Goal: Task Accomplishment & Management: Use online tool/utility

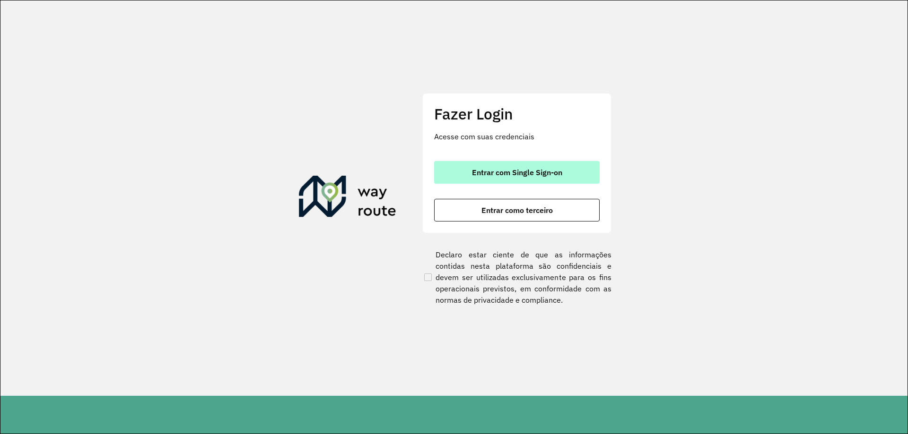
click at [592, 168] on button "Entrar com Single Sign-on" at bounding box center [516, 172] width 165 height 23
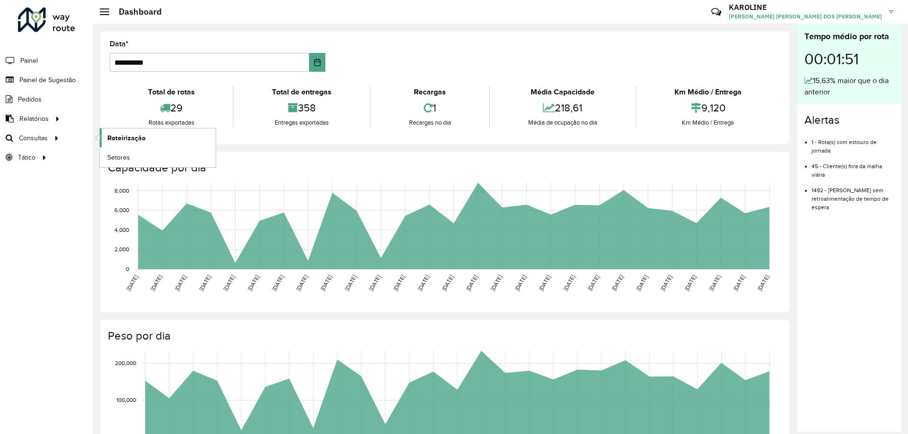
click at [122, 138] on span "Roteirização" at bounding box center [126, 138] width 38 height 10
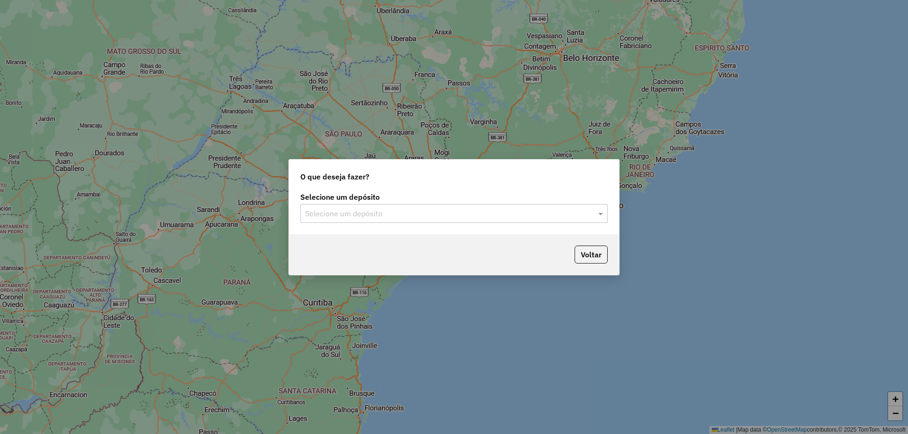
drag, startPoint x: 500, startPoint y: 221, endPoint x: 439, endPoint y: 225, distance: 60.6
click at [499, 221] on div "Selecione um depósito" at bounding box center [453, 213] width 307 height 19
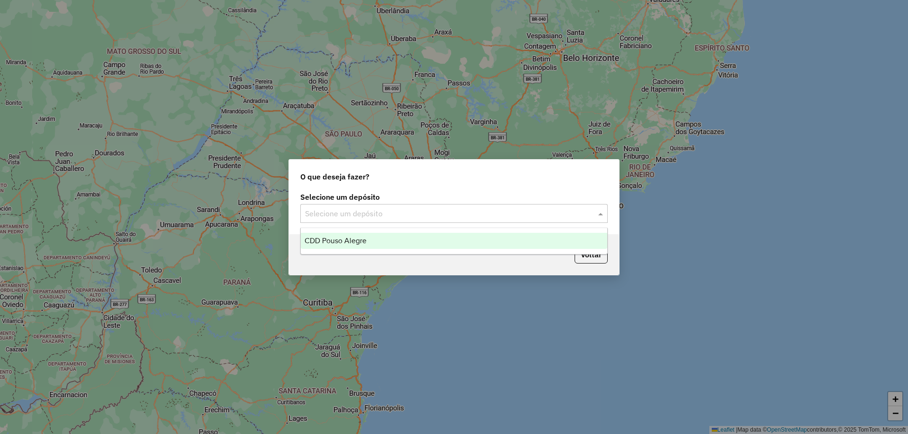
click at [351, 240] on span "CDD Pouso Alegre" at bounding box center [335, 241] width 62 height 8
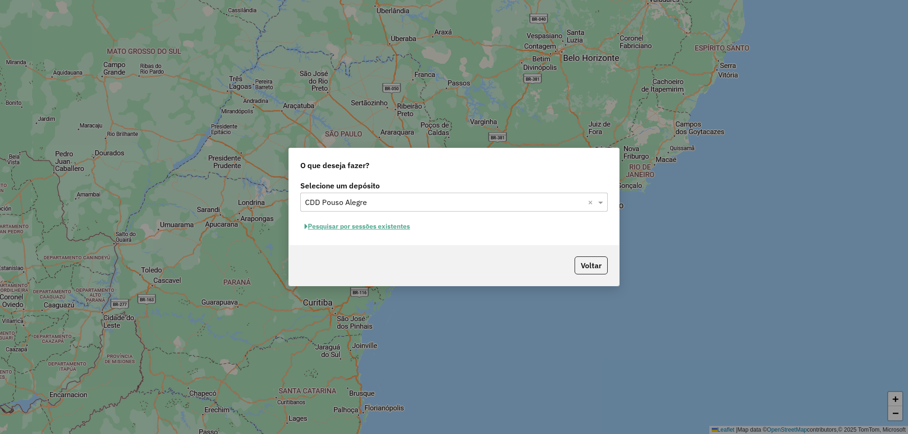
click at [386, 230] on button "Pesquisar por sessões existentes" at bounding box center [357, 226] width 114 height 15
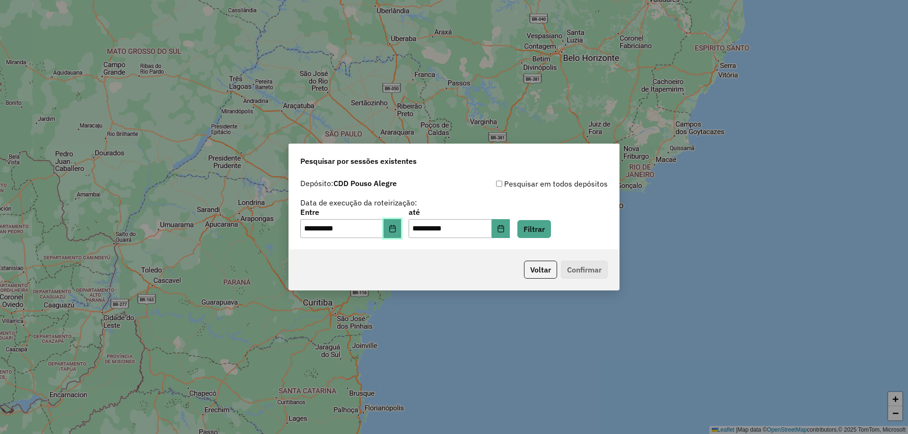
click at [395, 226] on icon "Choose Date" at bounding box center [392, 229] width 6 height 8
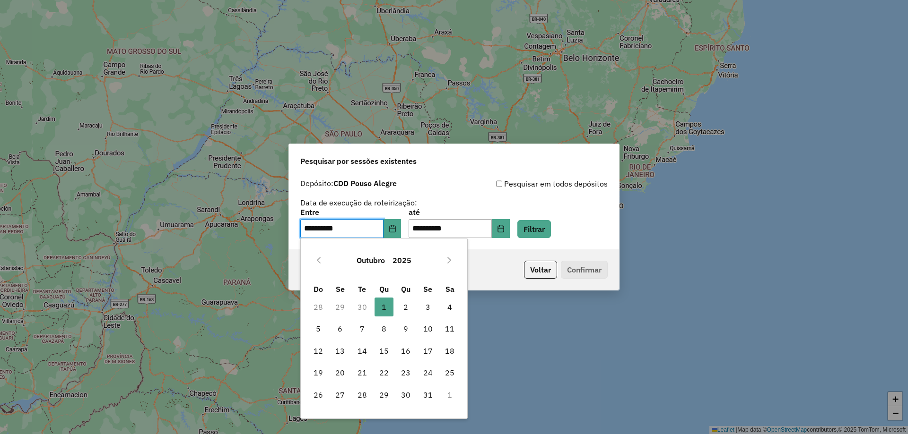
click at [359, 306] on td "30" at bounding box center [362, 307] width 22 height 22
click at [358, 305] on td "30" at bounding box center [362, 307] width 22 height 22
drag, startPoint x: 359, startPoint y: 307, endPoint x: 377, endPoint y: 196, distance: 112.1
click at [362, 306] on td "30" at bounding box center [362, 307] width 22 height 22
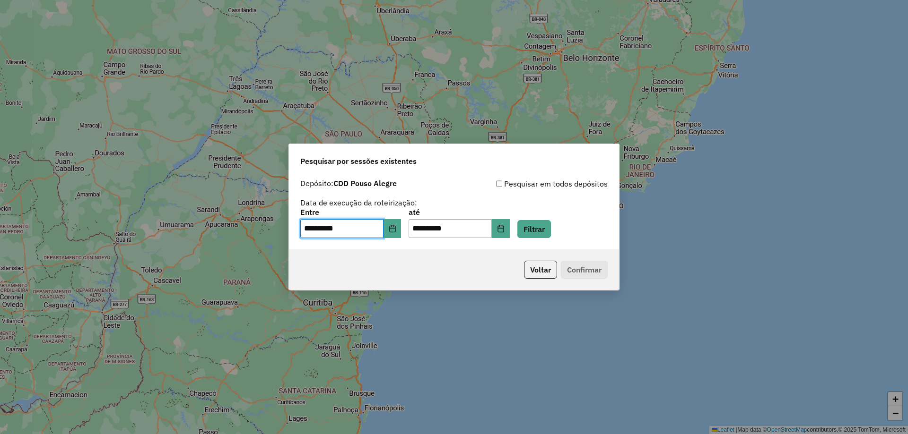
click at [552, 216] on div "**********" at bounding box center [453, 223] width 307 height 29
click at [401, 231] on button "Choose Date" at bounding box center [392, 228] width 18 height 19
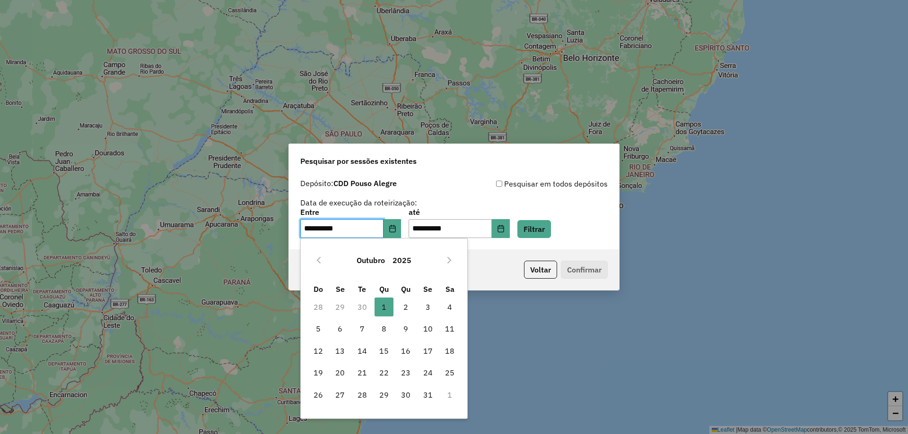
click at [361, 307] on td "30" at bounding box center [362, 307] width 22 height 22
click at [312, 261] on button "Previous Month" at bounding box center [318, 260] width 15 height 15
click at [360, 396] on span "30" at bounding box center [362, 395] width 19 height 19
type input "**********"
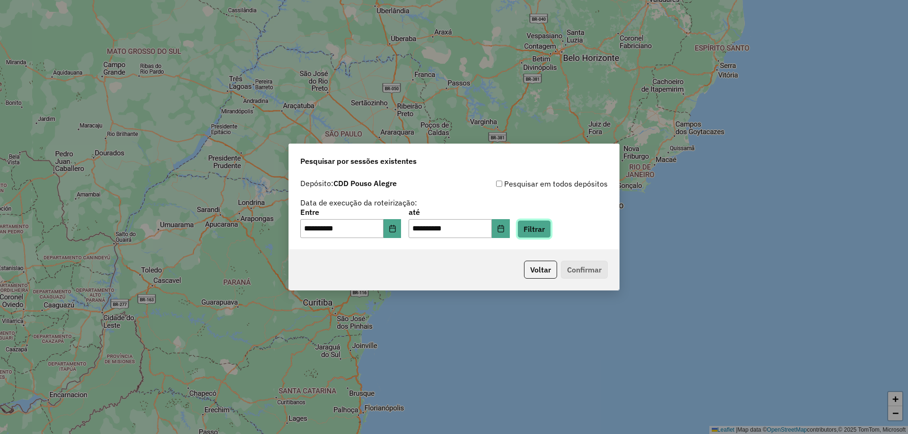
click at [542, 232] on button "Filtrar" at bounding box center [534, 229] width 34 height 18
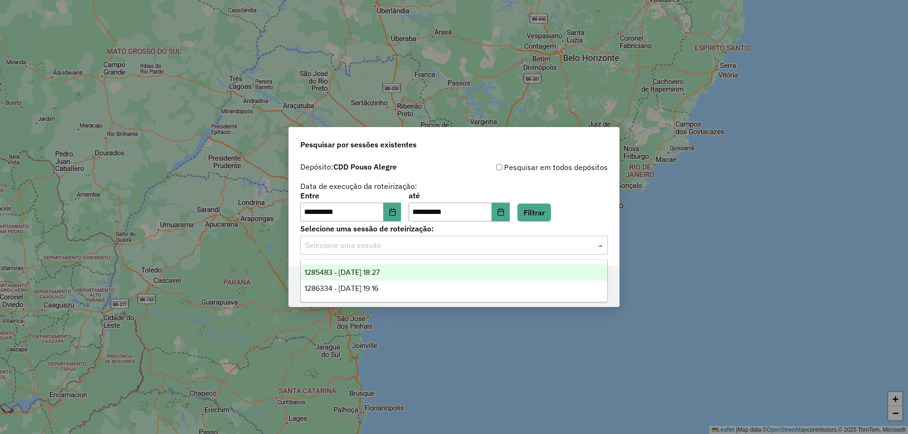
click at [384, 244] on input "text" at bounding box center [444, 245] width 279 height 11
click at [380, 272] on span "1285483 - 30/09/2025 18:27" at bounding box center [341, 272] width 75 height 8
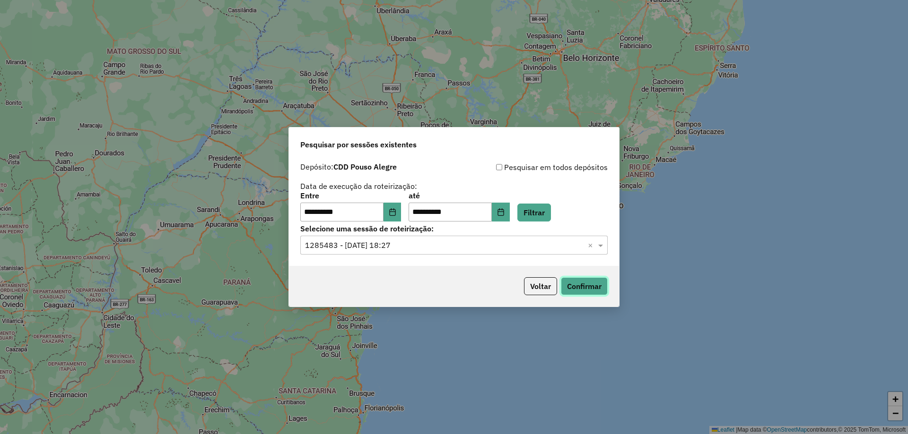
click at [596, 292] on button "Confirmar" at bounding box center [584, 286] width 47 height 18
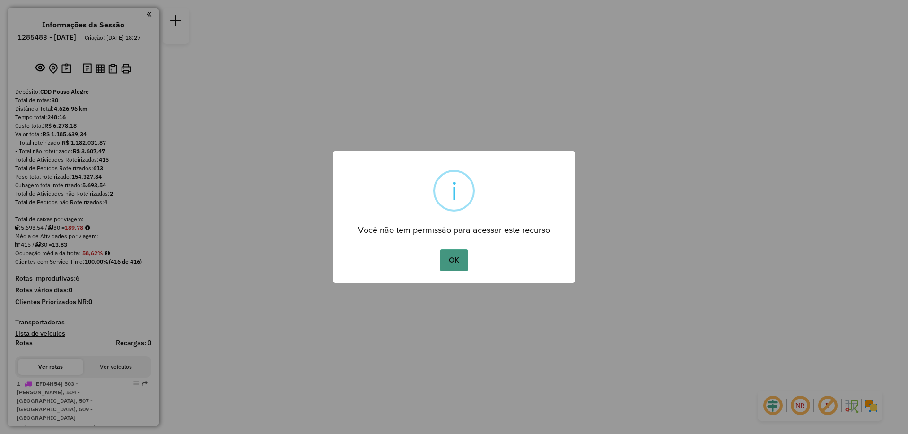
click at [448, 262] on button "OK" at bounding box center [454, 261] width 28 height 22
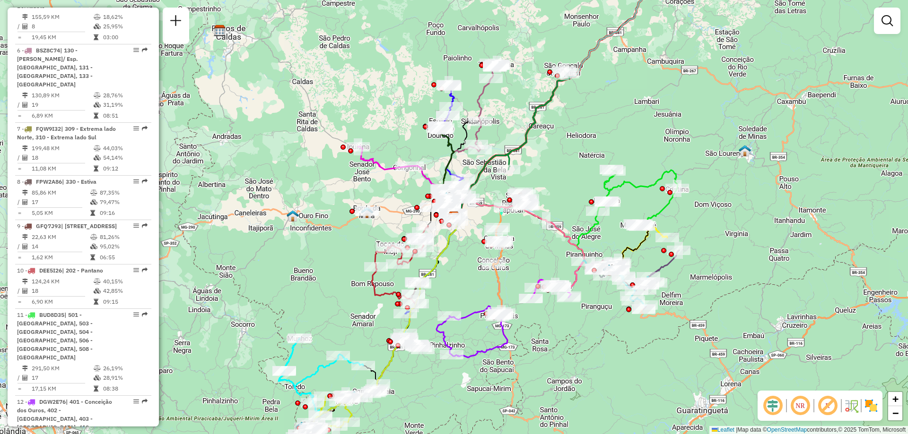
scroll to position [756, 0]
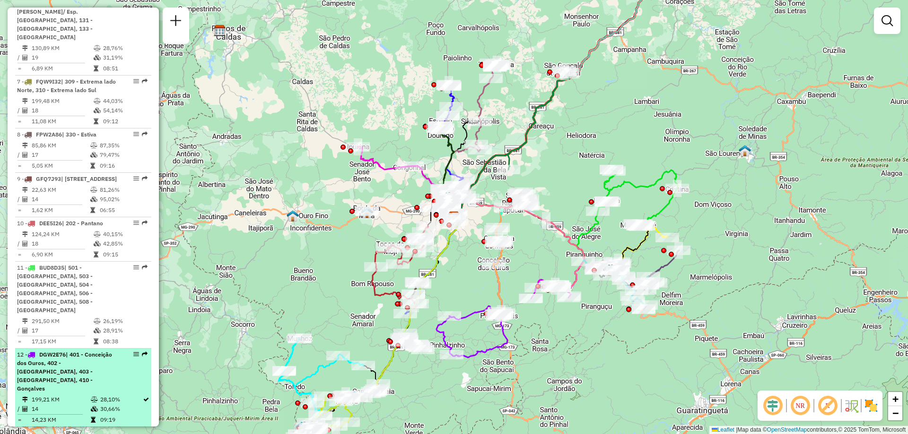
select select "**********"
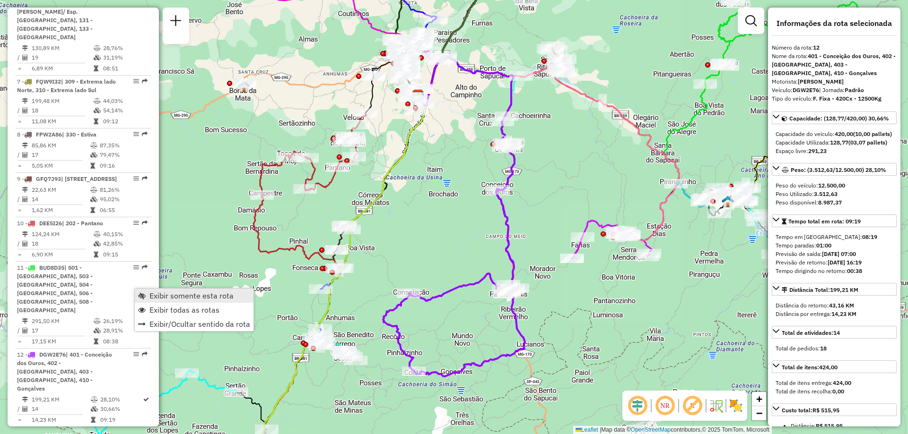
click at [198, 295] on span "Exibir somente esta rota" at bounding box center [191, 296] width 84 height 8
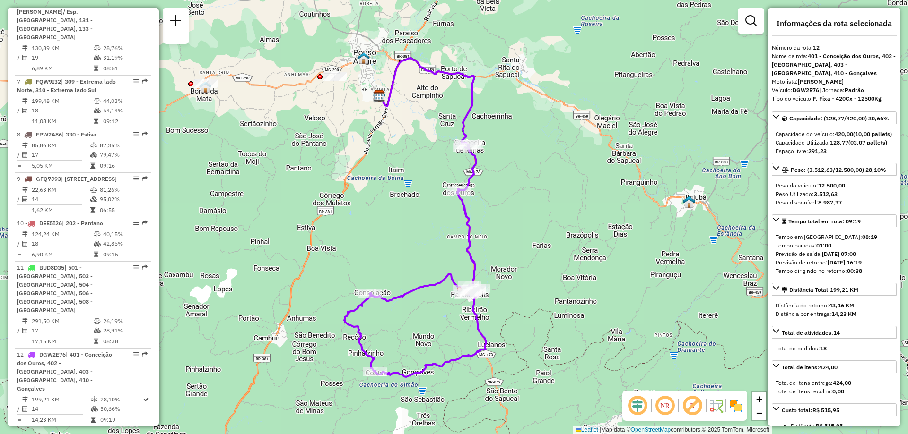
drag, startPoint x: 585, startPoint y: 341, endPoint x: 546, endPoint y: 341, distance: 38.8
click at [546, 341] on div "Janela de atendimento Grade de atendimento Capacidade Transportadoras Veículos …" at bounding box center [454, 217] width 908 height 434
click at [737, 409] on img at bounding box center [735, 405] width 15 height 15
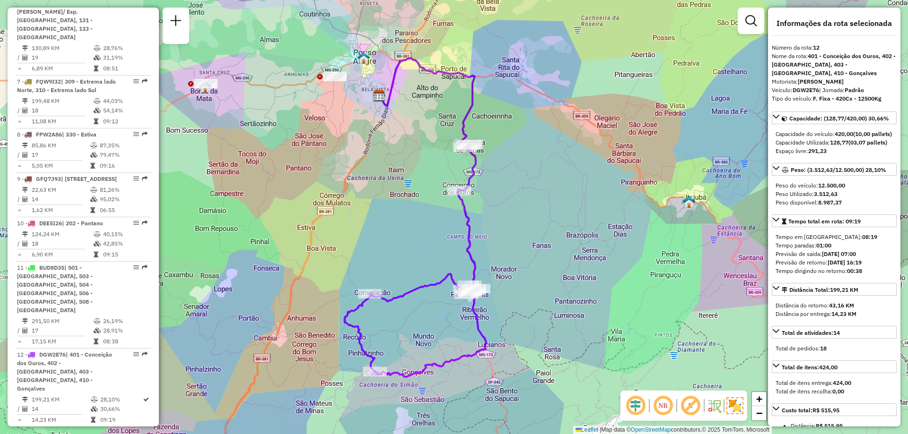
click at [737, 407] on img at bounding box center [734, 406] width 17 height 17
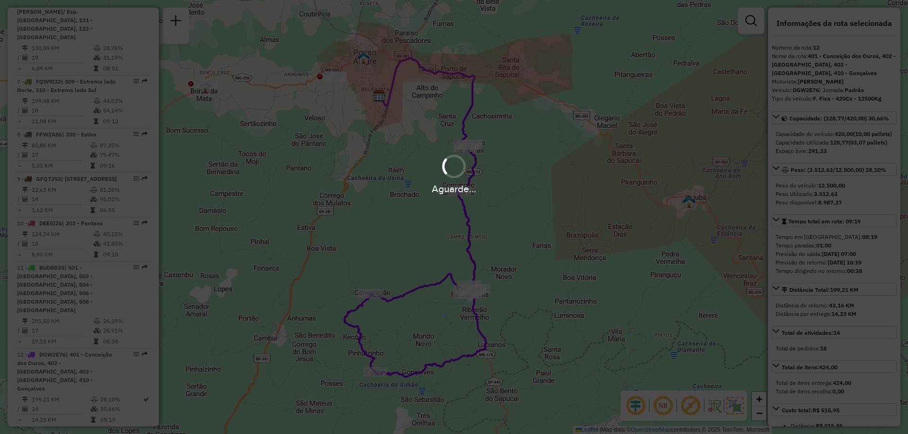
click at [737, 407] on div "Aguarde..." at bounding box center [454, 217] width 908 height 434
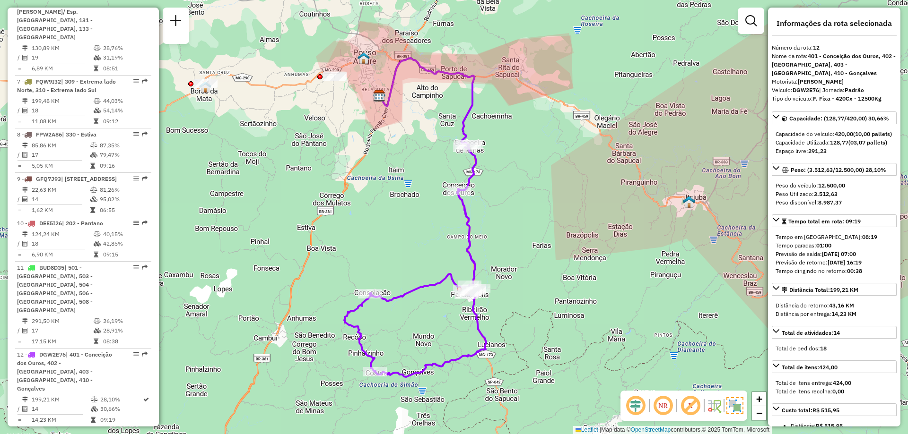
click at [738, 407] on img at bounding box center [734, 406] width 17 height 17
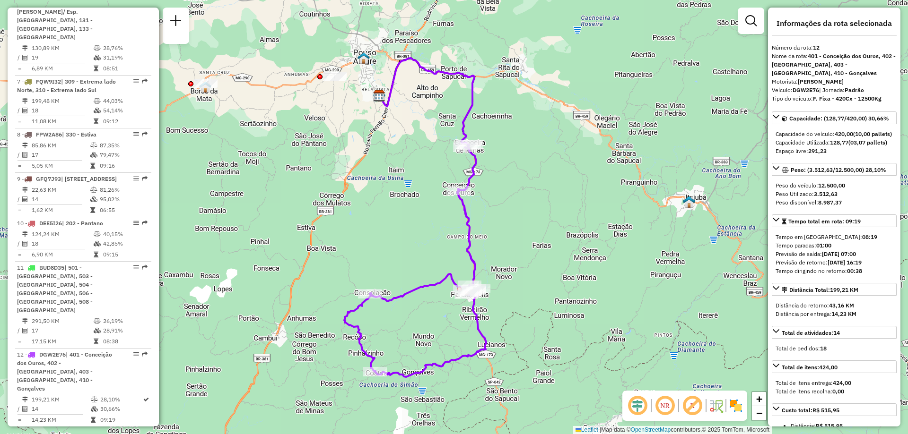
click at [739, 409] on img at bounding box center [735, 405] width 15 height 15
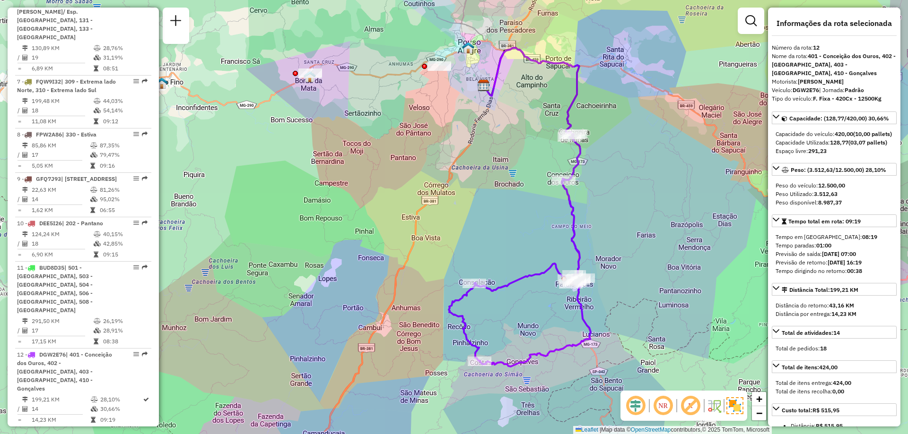
drag, startPoint x: 606, startPoint y: 370, endPoint x: 529, endPoint y: 364, distance: 77.2
click at [586, 362] on div "Janela de atendimento Grade de atendimento Capacidade Transportadoras Veículos …" at bounding box center [454, 217] width 908 height 434
drag, startPoint x: 795, startPoint y: 91, endPoint x: 820, endPoint y: 90, distance: 25.1
click at [820, 90] on div "Veículo: DGW2E76 | Jornada: Padrão" at bounding box center [833, 90] width 125 height 9
copy strong "DGW2E76"
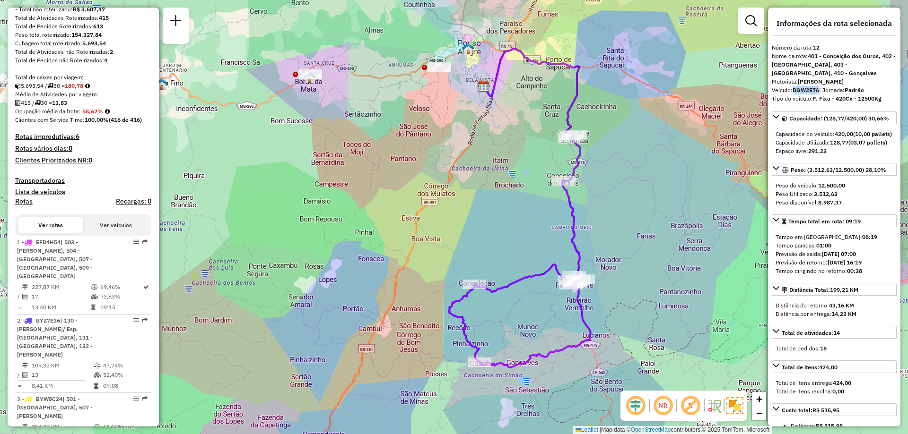
scroll to position [0, 0]
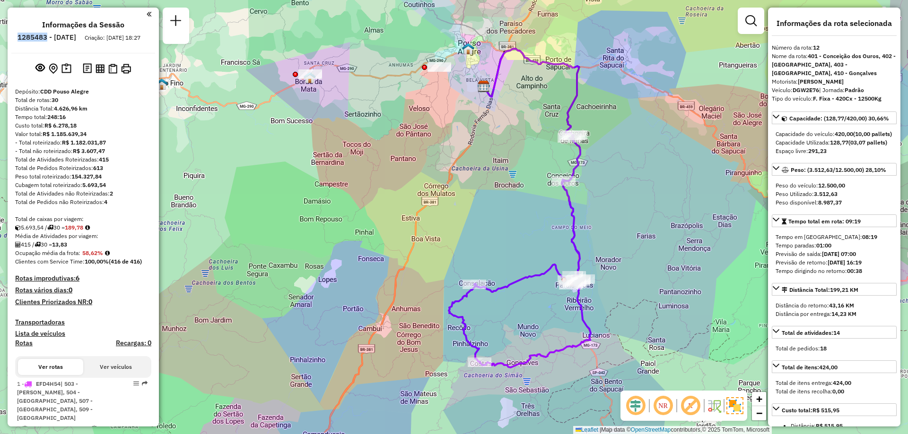
drag, startPoint x: 41, startPoint y: 39, endPoint x: 72, endPoint y: 36, distance: 30.9
click at [72, 36] on li "1285483 - [DATE]" at bounding box center [46, 39] width 63 height 12
copy h6 "1285483"
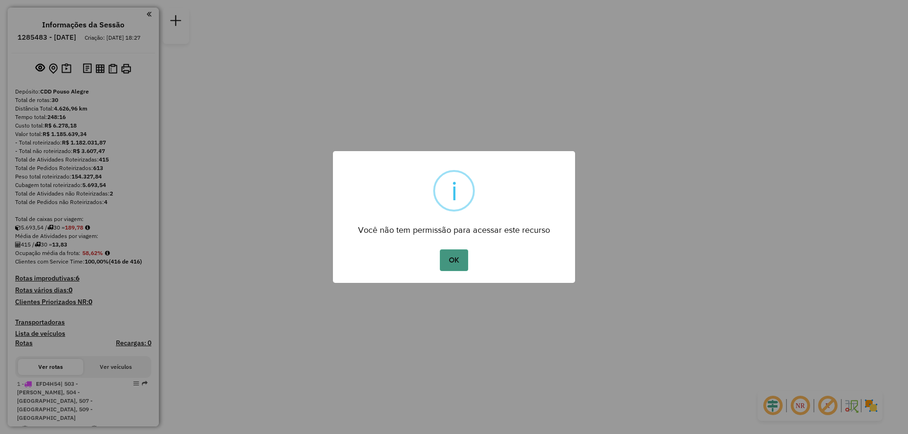
click at [452, 260] on button "OK" at bounding box center [454, 261] width 28 height 22
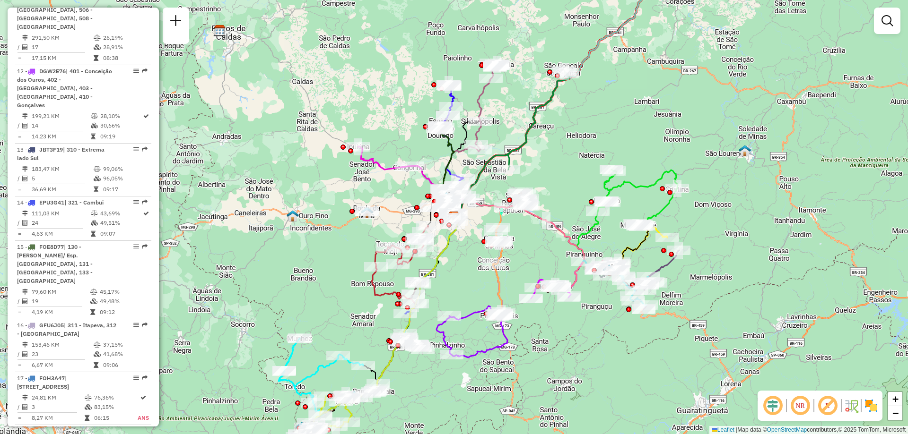
scroll to position [1087, 0]
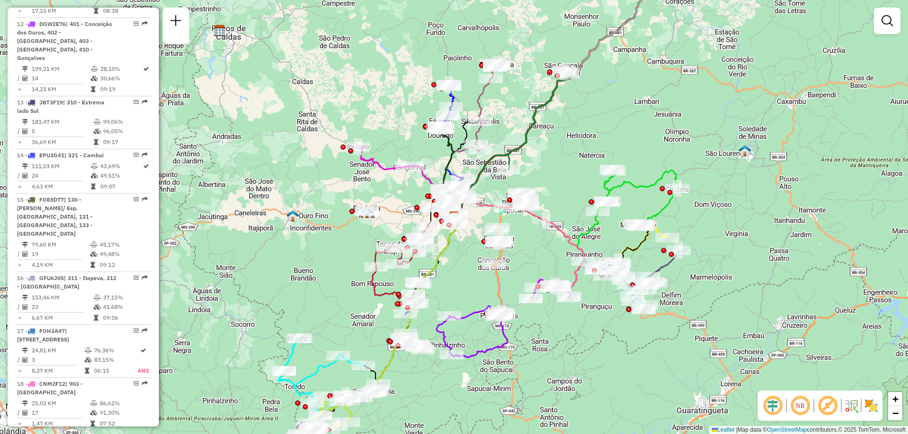
select select "**********"
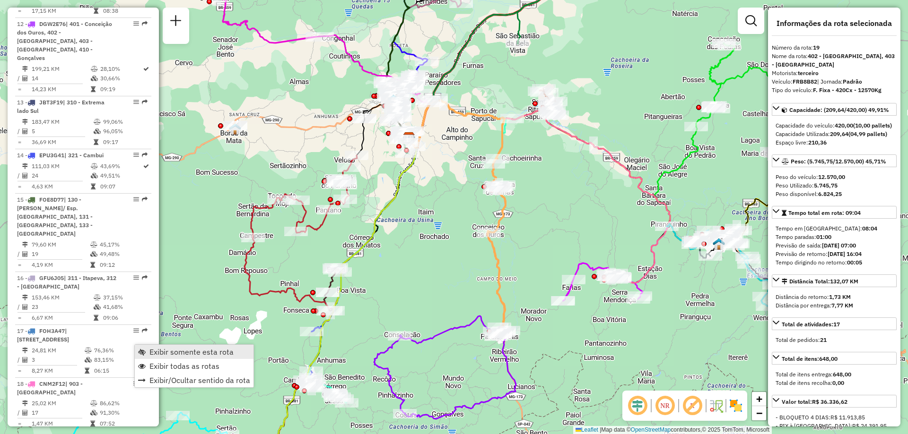
click at [222, 353] on span "Exibir somente esta rota" at bounding box center [191, 352] width 84 height 8
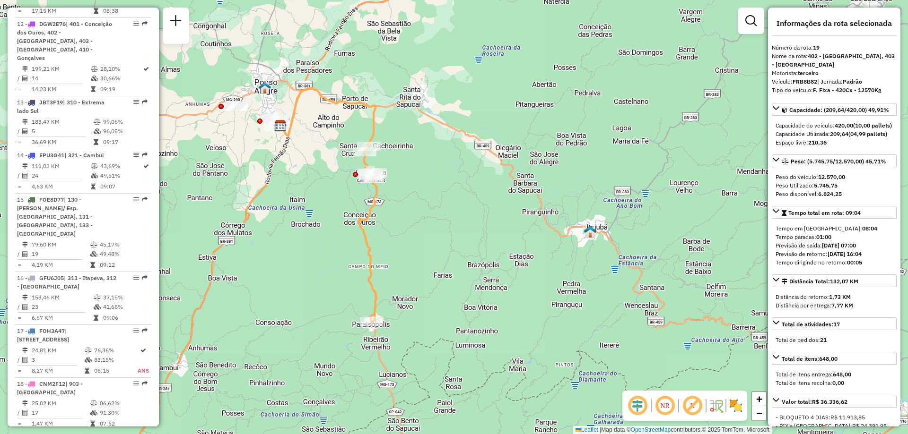
drag, startPoint x: 575, startPoint y: 355, endPoint x: 446, endPoint y: 343, distance: 129.2
click at [446, 343] on div "Janela de atendimento Grade de atendimento Capacidade Transportadoras Veículos …" at bounding box center [454, 217] width 908 height 434
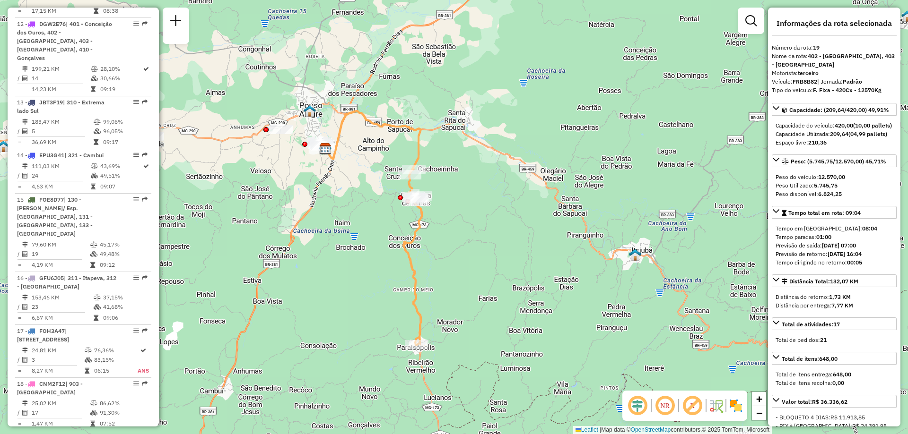
drag, startPoint x: 446, startPoint y: 343, endPoint x: 491, endPoint y: 366, distance: 50.5
click at [491, 366] on div "Janela de atendimento Grade de atendimento Capacidade Transportadoras Veículos …" at bounding box center [454, 217] width 908 height 434
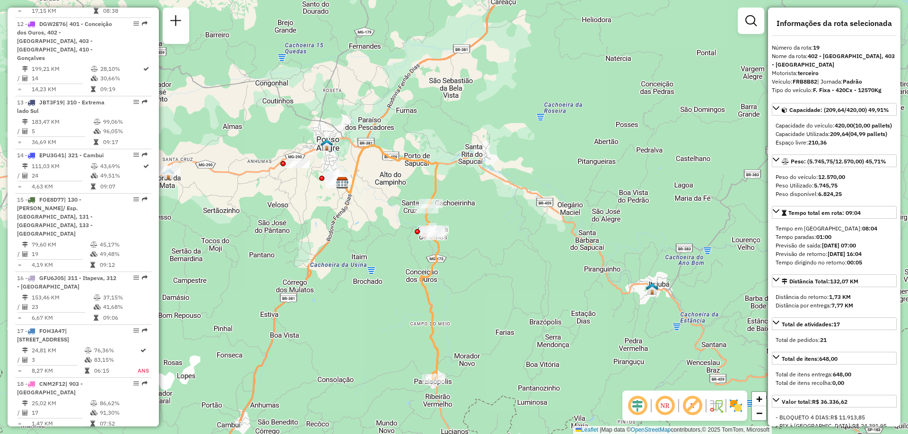
drag, startPoint x: 463, startPoint y: 339, endPoint x: 485, endPoint y: 363, distance: 33.1
click at [485, 363] on div "Janela de atendimento Grade de atendimento Capacidade Transportadoras Veículos …" at bounding box center [454, 217] width 908 height 434
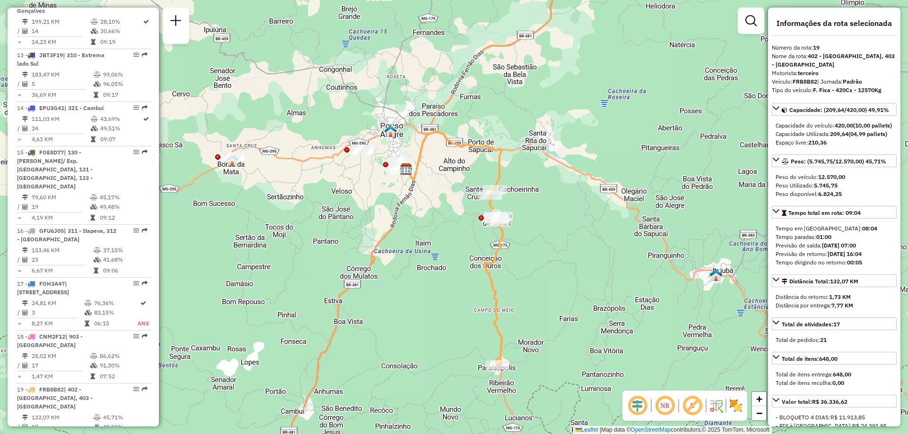
drag, startPoint x: 525, startPoint y: 311, endPoint x: 588, endPoint y: 296, distance: 64.4
click at [588, 296] on div "Janela de atendimento Grade de atendimento Capacidade Transportadoras Veículos …" at bounding box center [454, 217] width 908 height 434
click at [736, 406] on img at bounding box center [735, 405] width 15 height 15
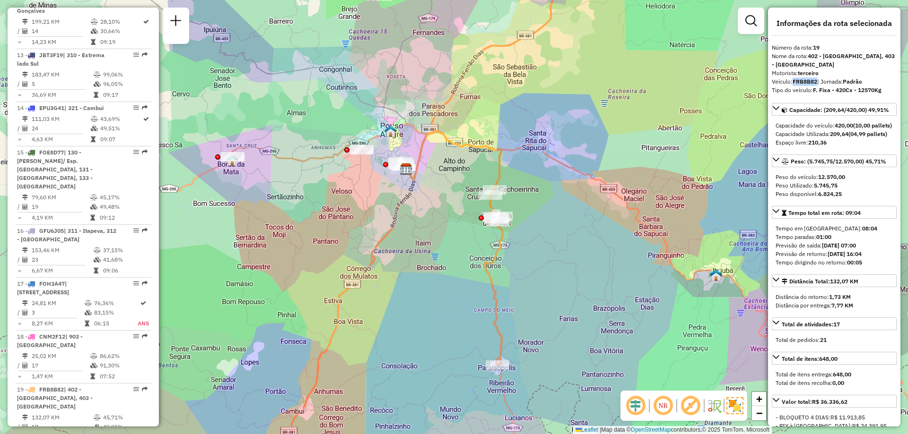
drag, startPoint x: 793, startPoint y: 83, endPoint x: 817, endPoint y: 81, distance: 24.7
click at [817, 81] on strong "FRB8B82" at bounding box center [804, 81] width 25 height 7
copy strong "FRB8B82"
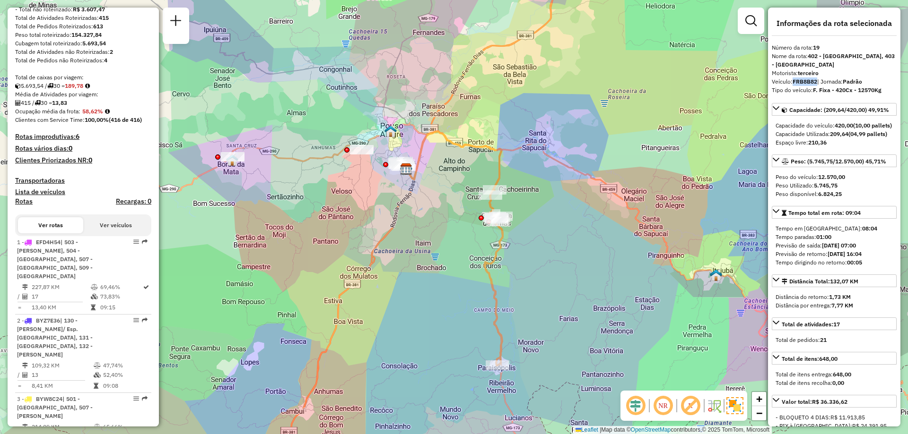
scroll to position [0, 0]
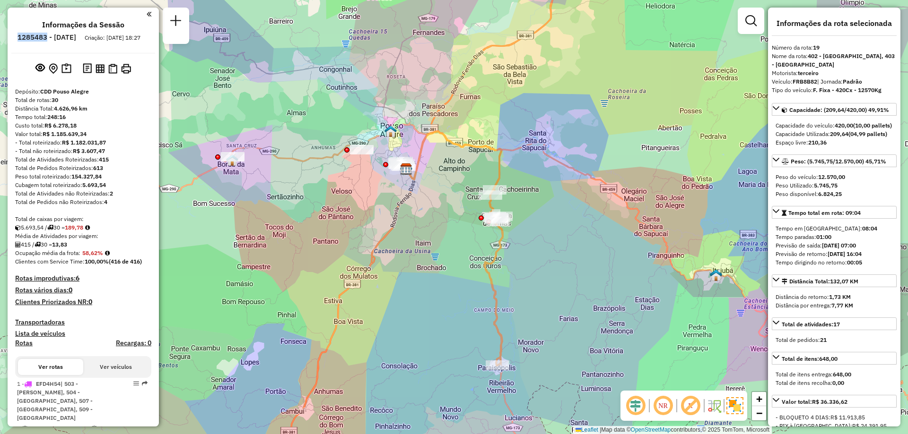
drag, startPoint x: 44, startPoint y: 35, endPoint x: 72, endPoint y: 33, distance: 27.9
click at [72, 33] on h6 "1285483 - [DATE]" at bounding box center [46, 37] width 59 height 9
copy h6 "1285483"
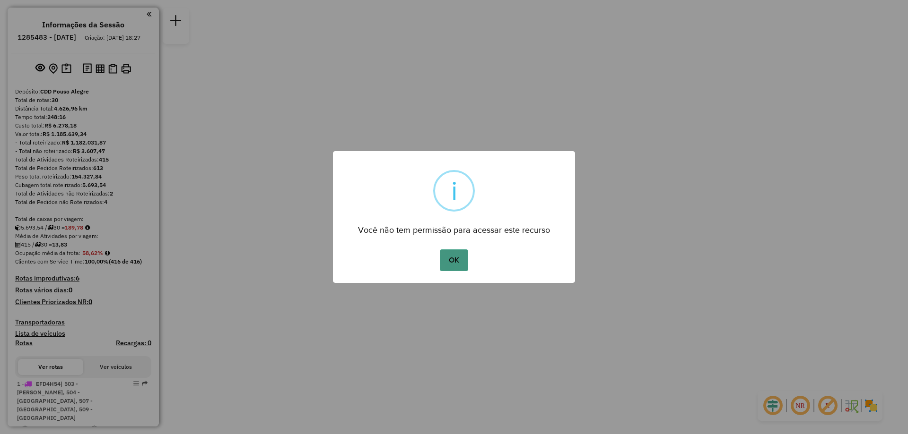
click at [461, 254] on button "OK" at bounding box center [454, 261] width 28 height 22
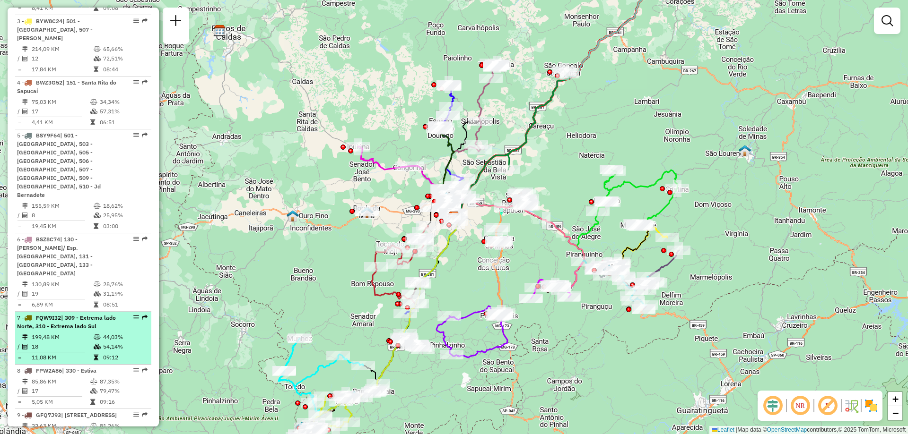
scroll to position [567, 0]
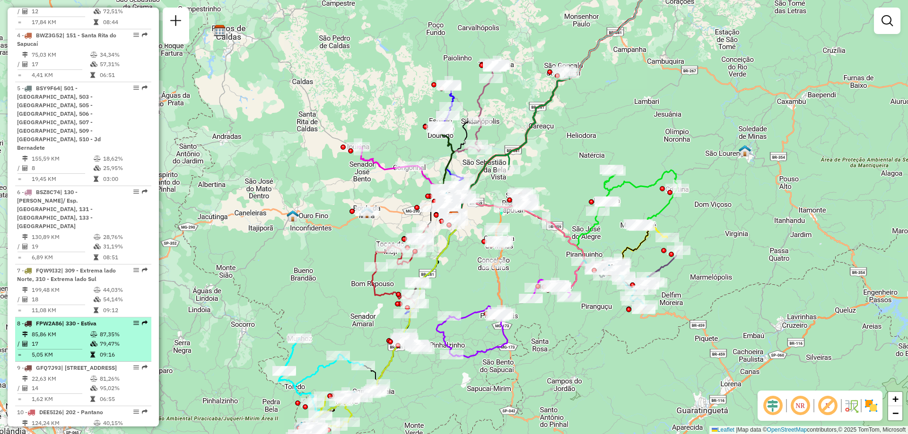
select select "**********"
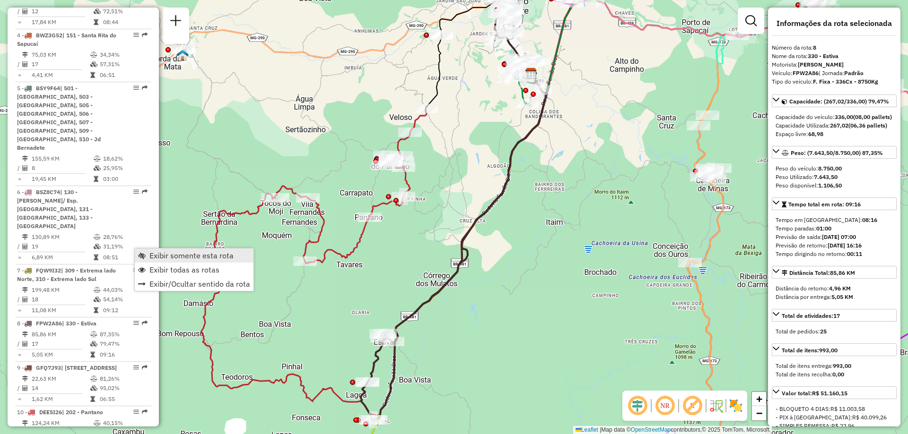
click at [191, 252] on span "Exibir somente esta rota" at bounding box center [191, 256] width 84 height 8
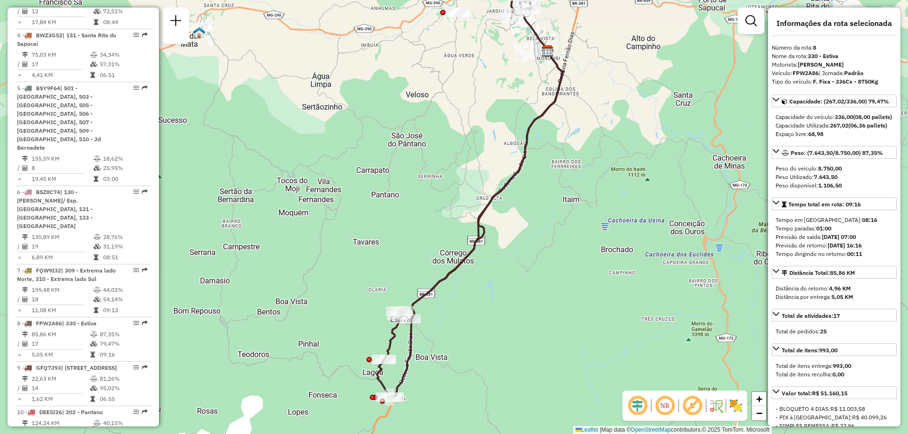
drag, startPoint x: 556, startPoint y: 366, endPoint x: 573, endPoint y: 343, distance: 29.1
click at [573, 343] on div "Janela de atendimento Grade de atendimento Capacidade Transportadoras Veículos …" at bounding box center [454, 217] width 908 height 434
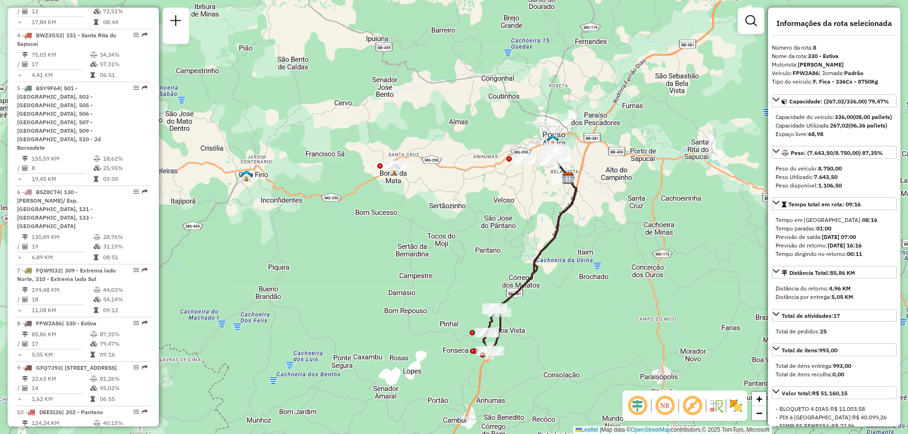
drag, startPoint x: 537, startPoint y: 368, endPoint x: 545, endPoint y: 350, distance: 19.7
click at [545, 350] on div "Janela de atendimento Grade de atendimento Capacidade Transportadoras Veículos …" at bounding box center [454, 217] width 908 height 434
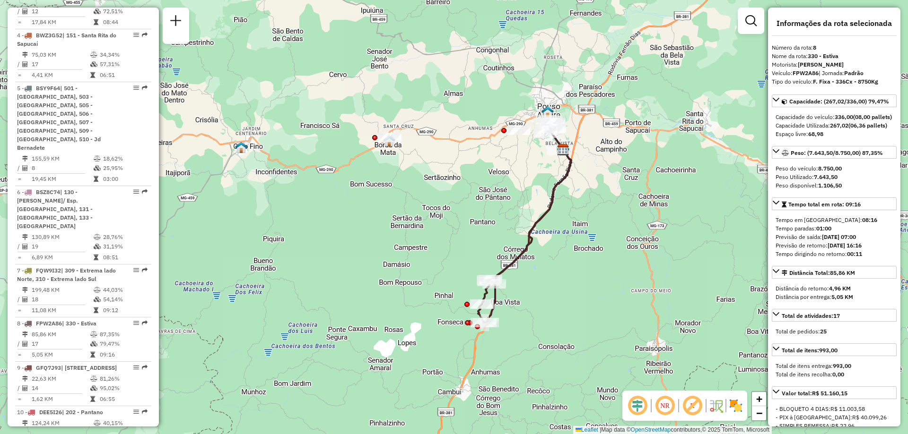
drag, startPoint x: 545, startPoint y: 350, endPoint x: 541, endPoint y: 329, distance: 21.2
click at [541, 329] on div "Janela de atendimento Grade de atendimento Capacidade Transportadoras Veículos …" at bounding box center [454, 217] width 908 height 434
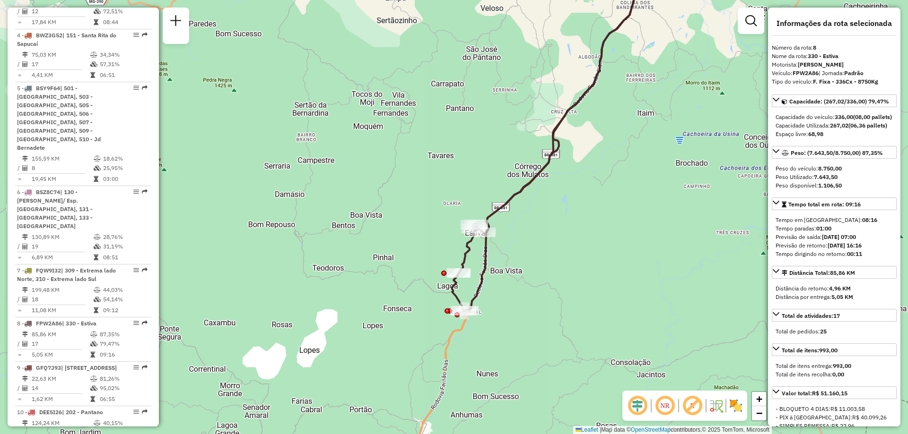
click at [733, 412] on img at bounding box center [735, 405] width 15 height 15
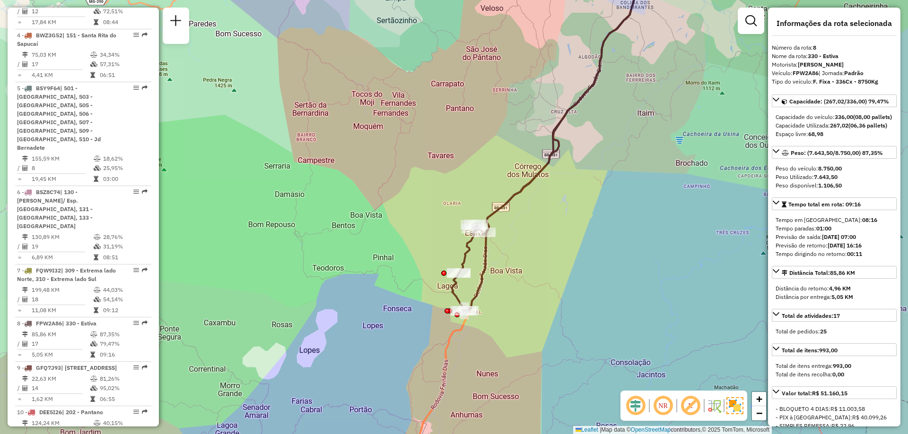
click at [733, 409] on img at bounding box center [734, 406] width 17 height 17
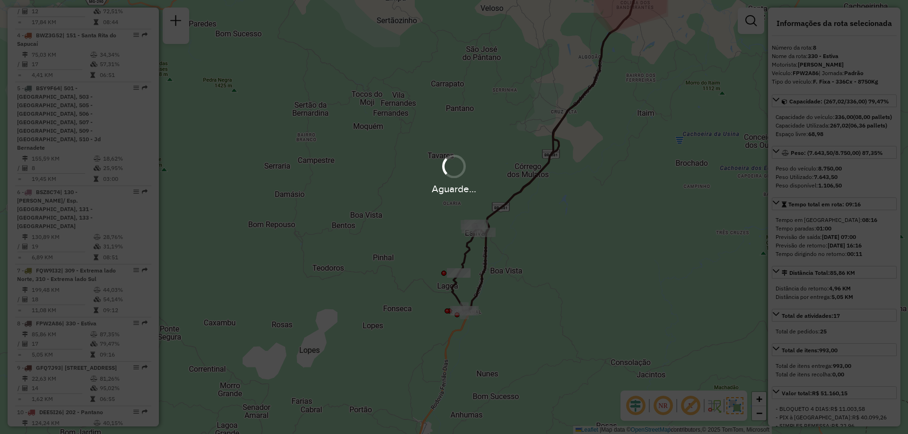
click at [733, 409] on div "Aguarde..." at bounding box center [454, 217] width 908 height 434
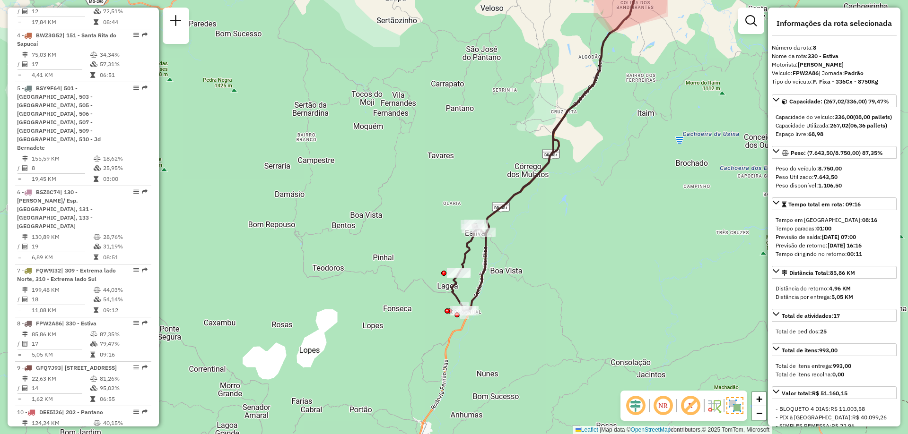
click at [731, 405] on img at bounding box center [734, 406] width 17 height 17
click at [738, 414] on div "NR R" at bounding box center [684, 406] width 125 height 30
click at [731, 403] on img at bounding box center [735, 405] width 15 height 15
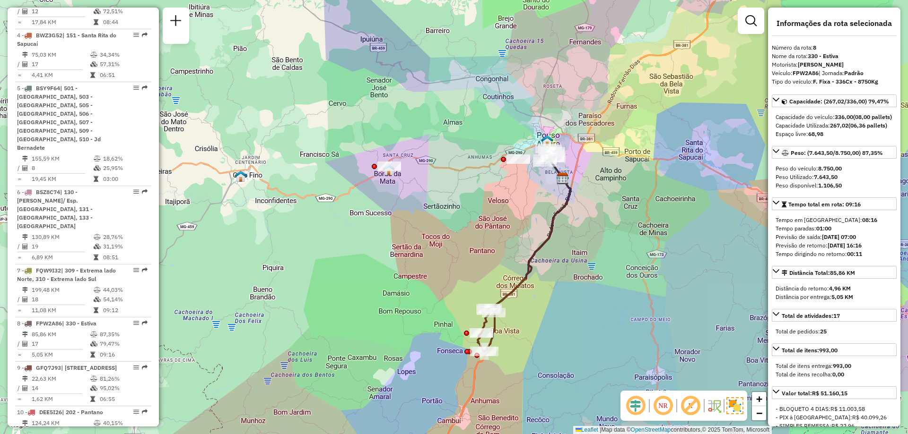
drag, startPoint x: 575, startPoint y: 301, endPoint x: 543, endPoint y: 335, distance: 47.2
click at [543, 335] on div "Janela de atendimento Grade de atendimento Capacidade Transportadoras Veículos …" at bounding box center [454, 217] width 908 height 434
drag, startPoint x: 795, startPoint y: 73, endPoint x: 819, endPoint y: 70, distance: 24.2
click at [818, 70] on strong "FPW2A86" at bounding box center [805, 72] width 26 height 7
copy strong "FPW2A86"
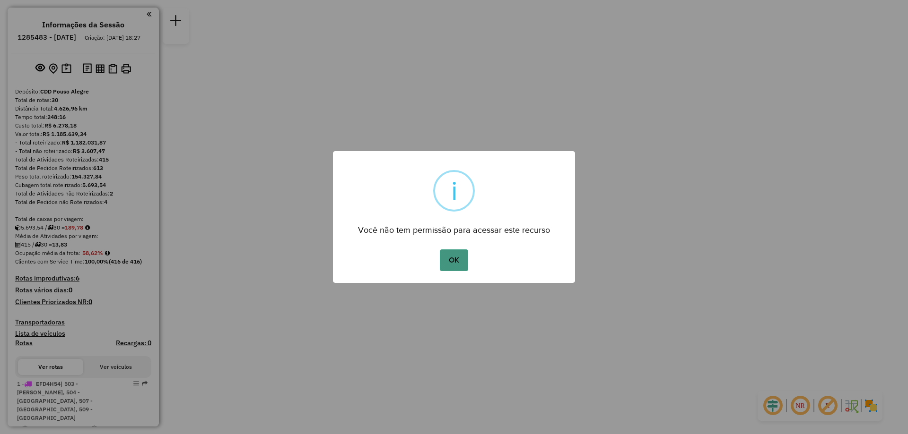
click at [457, 262] on button "OK" at bounding box center [454, 261] width 28 height 22
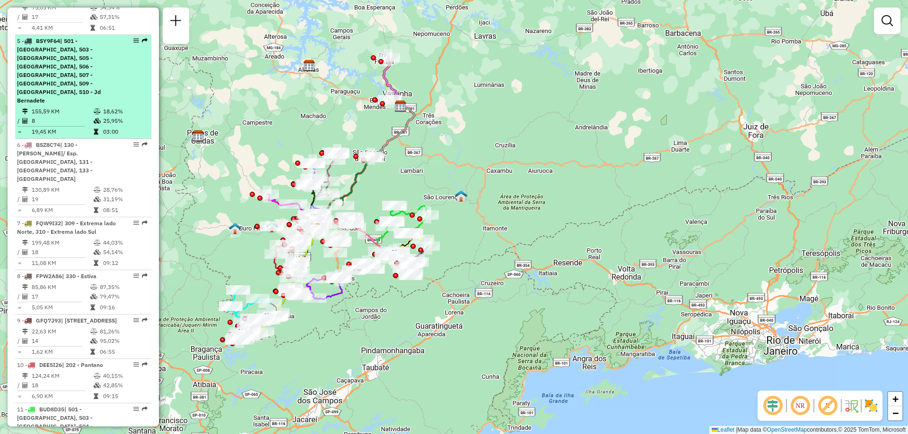
scroll to position [662, 0]
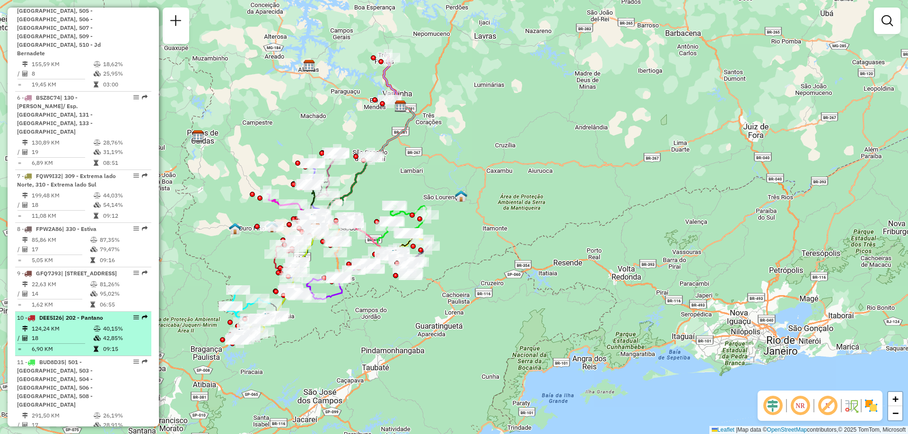
select select "**********"
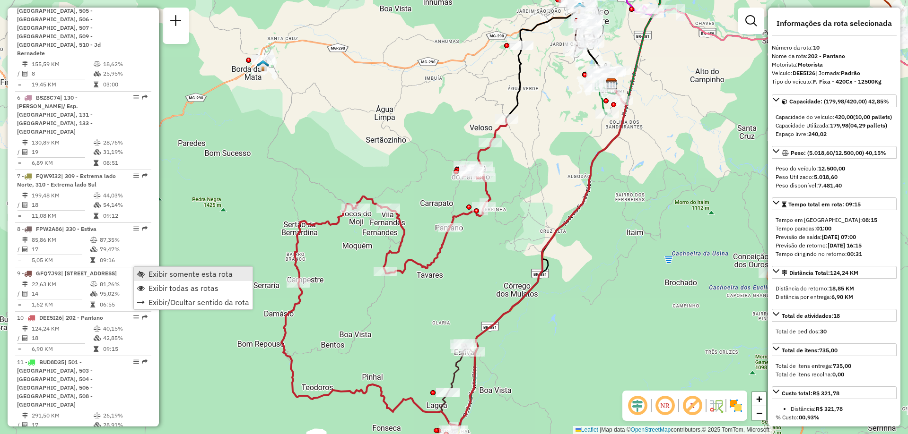
click at [190, 271] on span "Exibir somente esta rota" at bounding box center [190, 274] width 84 height 8
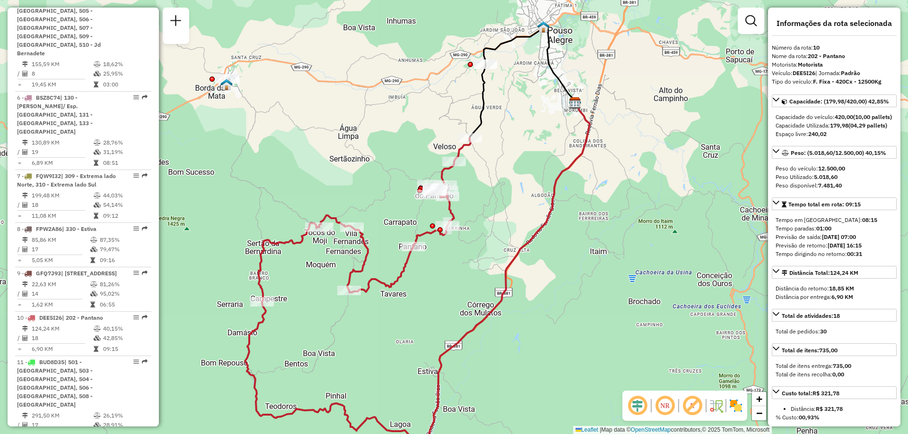
drag, startPoint x: 602, startPoint y: 368, endPoint x: 568, endPoint y: 386, distance: 38.3
click at [568, 387] on div "Janela de atendimento Grade de atendimento Capacidade Transportadoras Veículos …" at bounding box center [454, 217] width 908 height 434
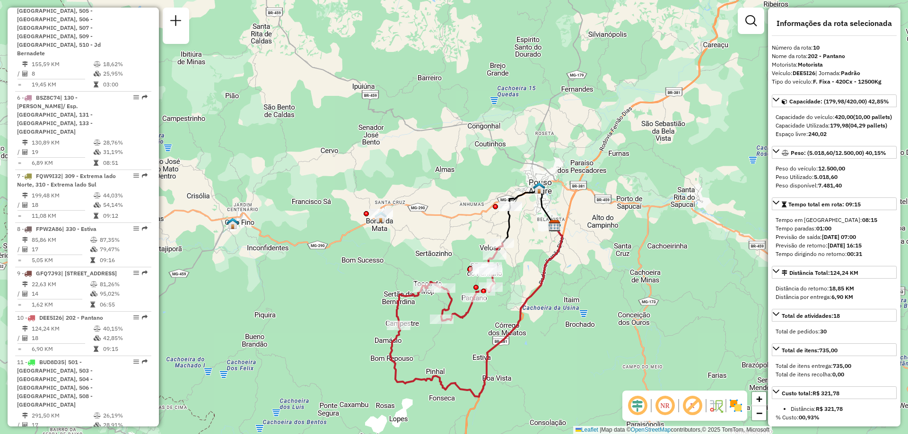
drag, startPoint x: 574, startPoint y: 382, endPoint x: 558, endPoint y: 365, distance: 23.8
click at [558, 365] on div "Janela de atendimento Grade de atendimento Capacidade Transportadoras Veículos …" at bounding box center [454, 217] width 908 height 434
click at [732, 410] on img at bounding box center [735, 405] width 15 height 15
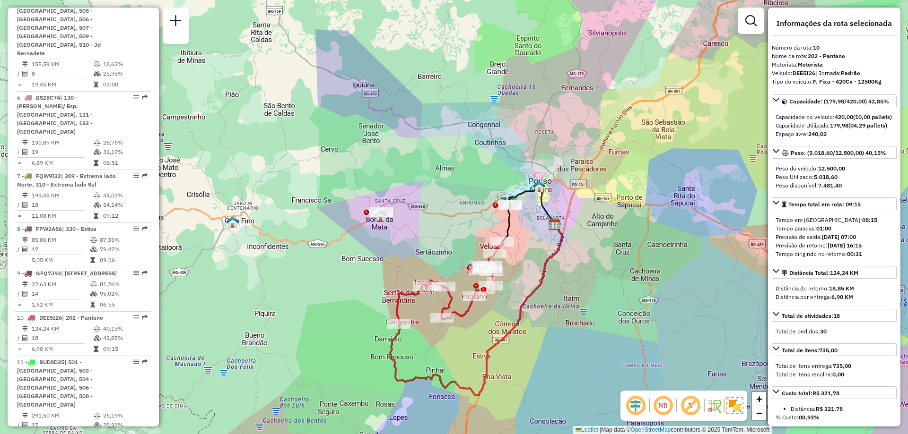
click at [735, 406] on img at bounding box center [734, 406] width 17 height 17
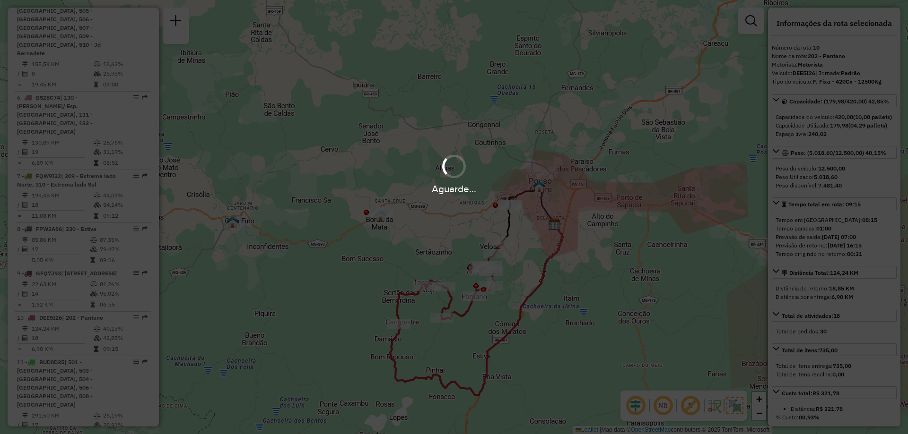
click at [735, 406] on div "Aguarde..." at bounding box center [454, 217] width 908 height 434
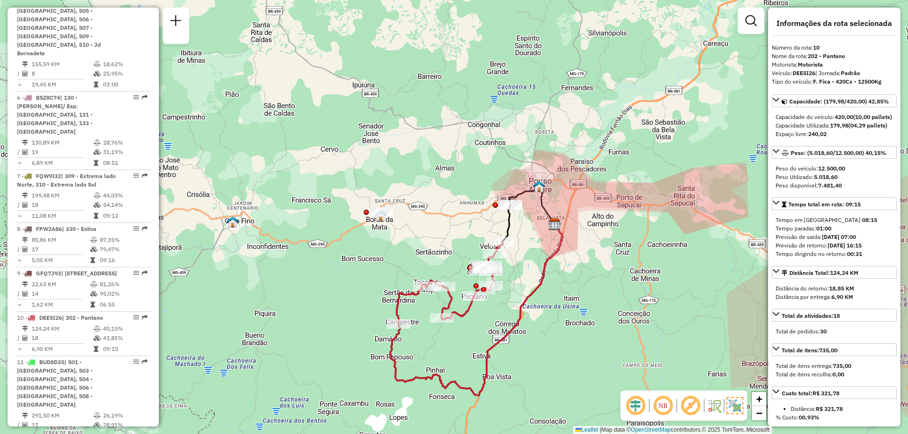
click at [732, 407] on img at bounding box center [734, 406] width 17 height 17
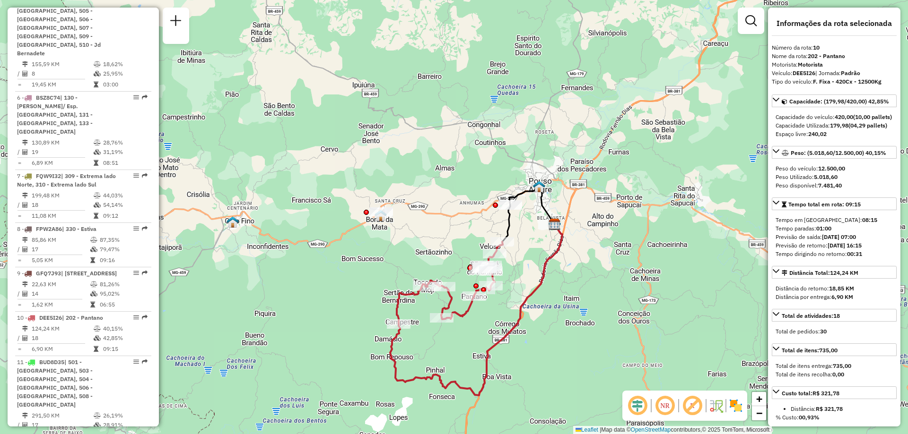
click at [733, 406] on img at bounding box center [735, 405] width 15 height 15
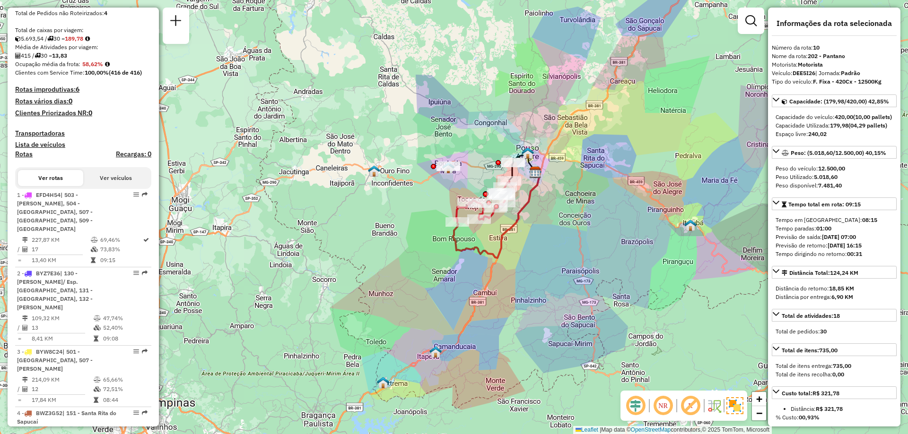
scroll to position [0, 0]
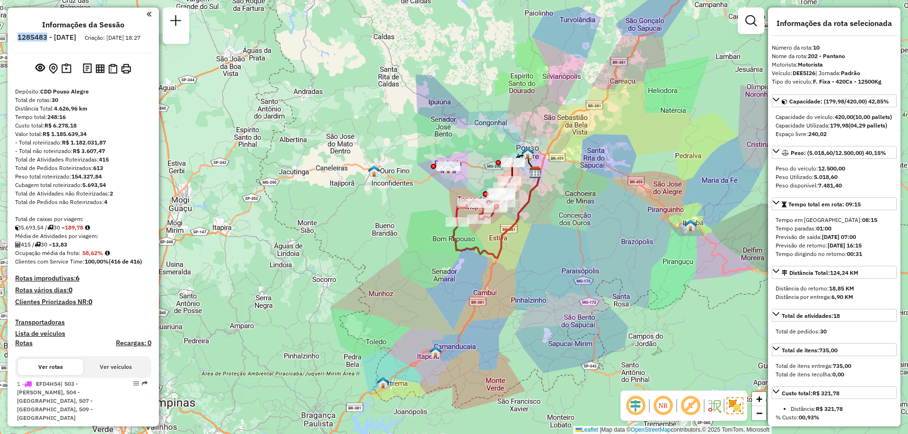
drag, startPoint x: 43, startPoint y: 38, endPoint x: 73, endPoint y: 36, distance: 30.3
click at [73, 36] on li "1285483 - [DATE]" at bounding box center [46, 39] width 63 height 12
copy h6 "1285483"
click at [800, 71] on strong "DEE5I26" at bounding box center [803, 72] width 23 height 7
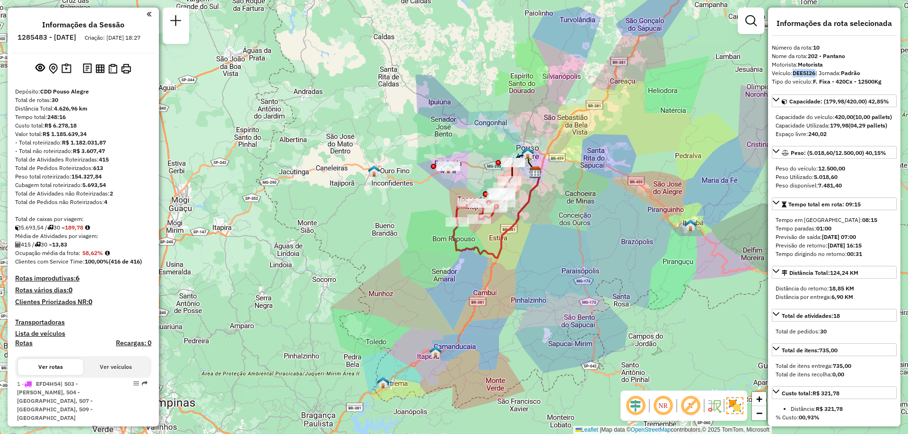
drag, startPoint x: 794, startPoint y: 74, endPoint x: 817, endPoint y: 72, distance: 23.2
click at [817, 72] on div "Veículo: DEE5I26 | Jornada: Padrão" at bounding box center [833, 73] width 125 height 9
copy strong "DEE5I26"
